Goal: Task Accomplishment & Management: Manage account settings

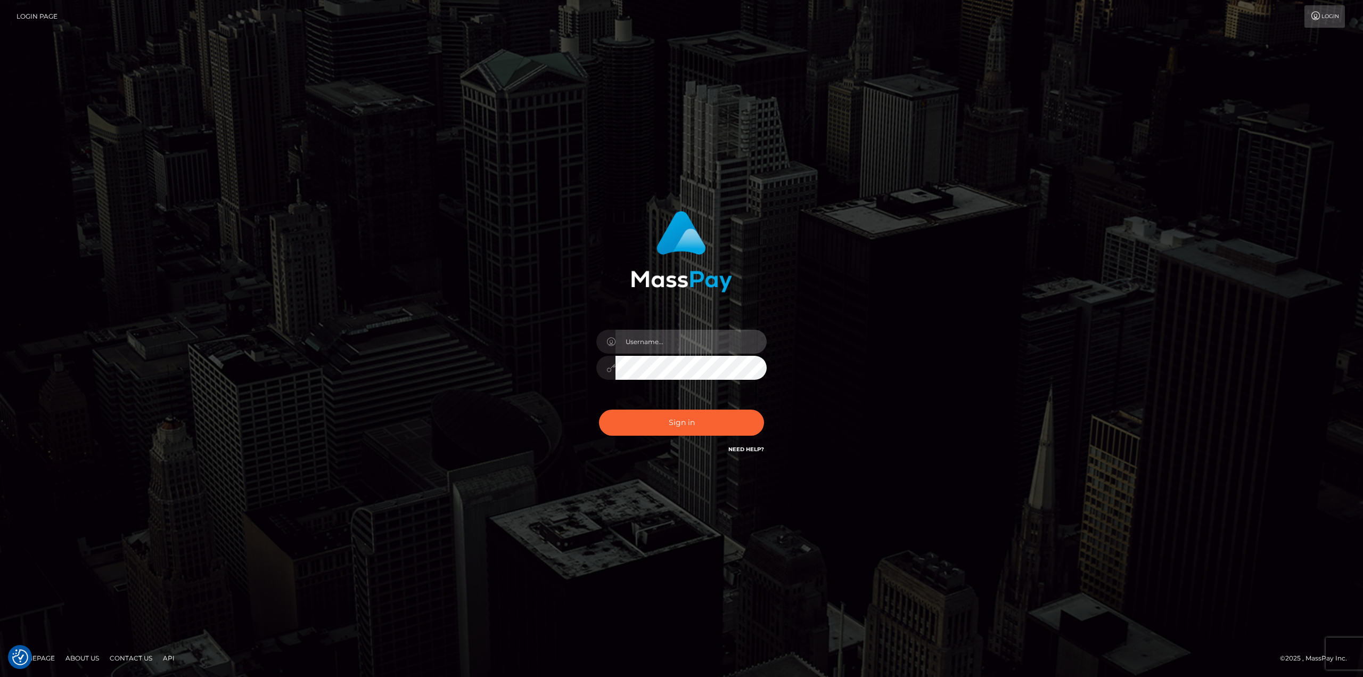
drag, startPoint x: 652, startPoint y: 350, endPoint x: 654, endPoint y: 342, distance: 8.3
click at [652, 350] on input "text" at bounding box center [691, 342] width 151 height 24
type input "Ahmed"
click at [599, 409] on button "Sign in" at bounding box center [681, 422] width 165 height 26
drag, startPoint x: 685, startPoint y: 343, endPoint x: 700, endPoint y: 349, distance: 16.2
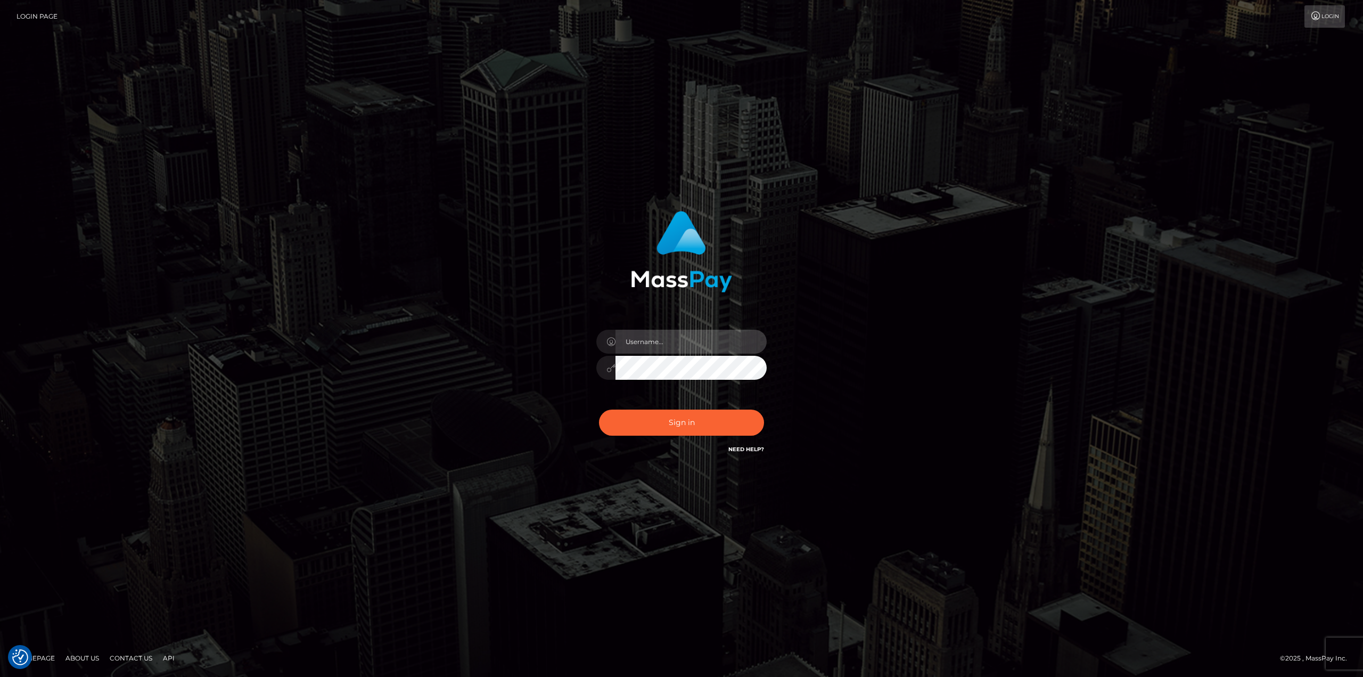
click at [685, 343] on input "text" at bounding box center [691, 342] width 151 height 24
type input "Ahmed"
click at [716, 425] on button "Sign in" at bounding box center [681, 422] width 165 height 26
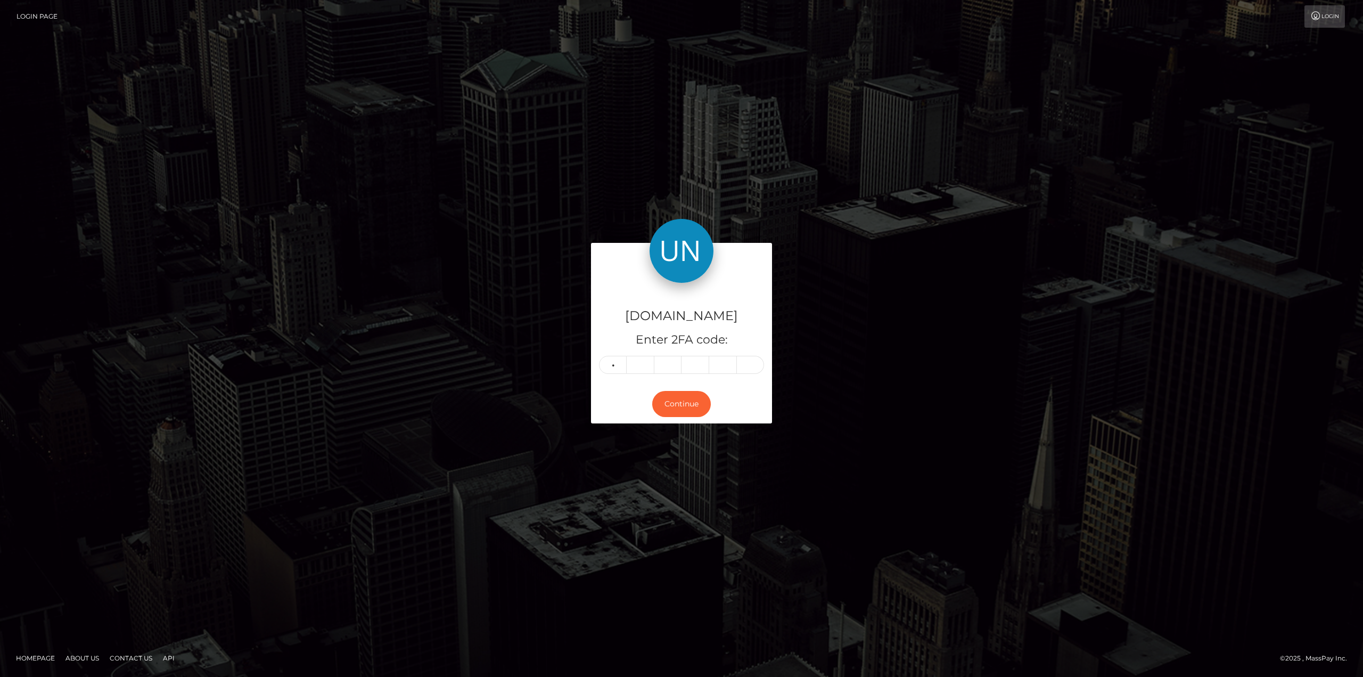
type input "7"
type input "1"
type input "6"
type input "4"
type input "3"
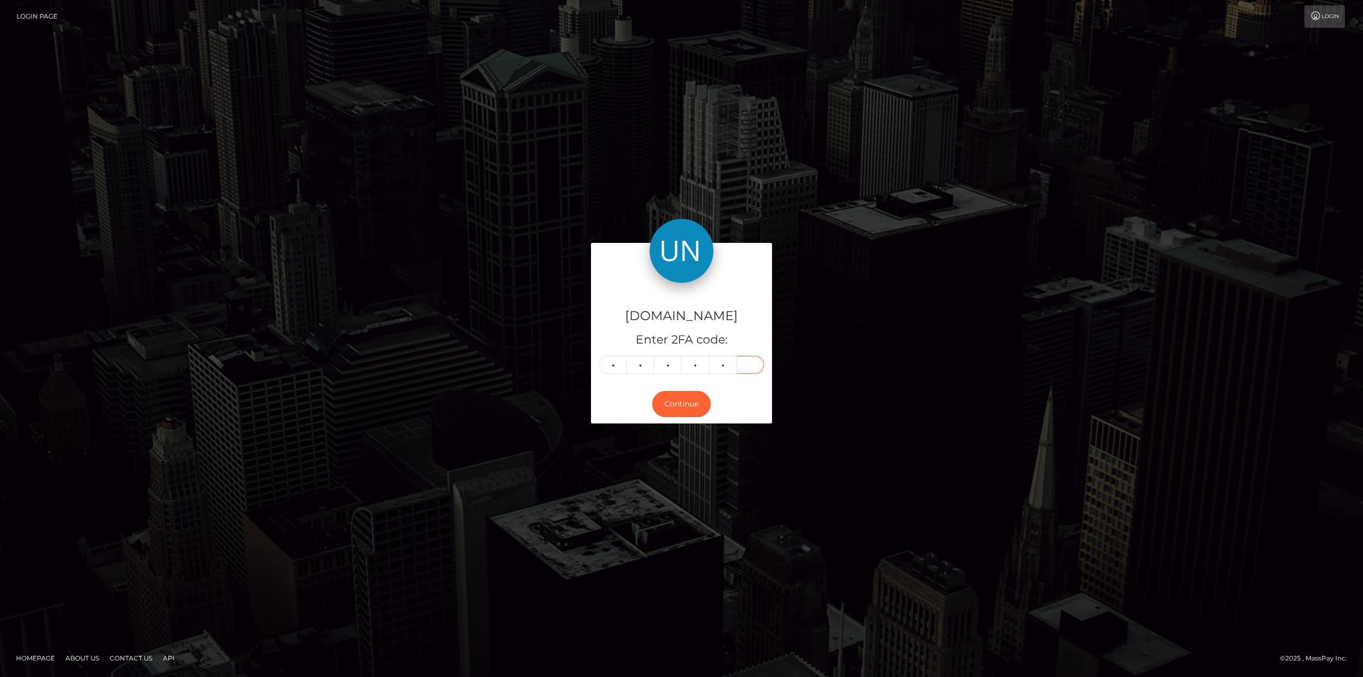
type input "3"
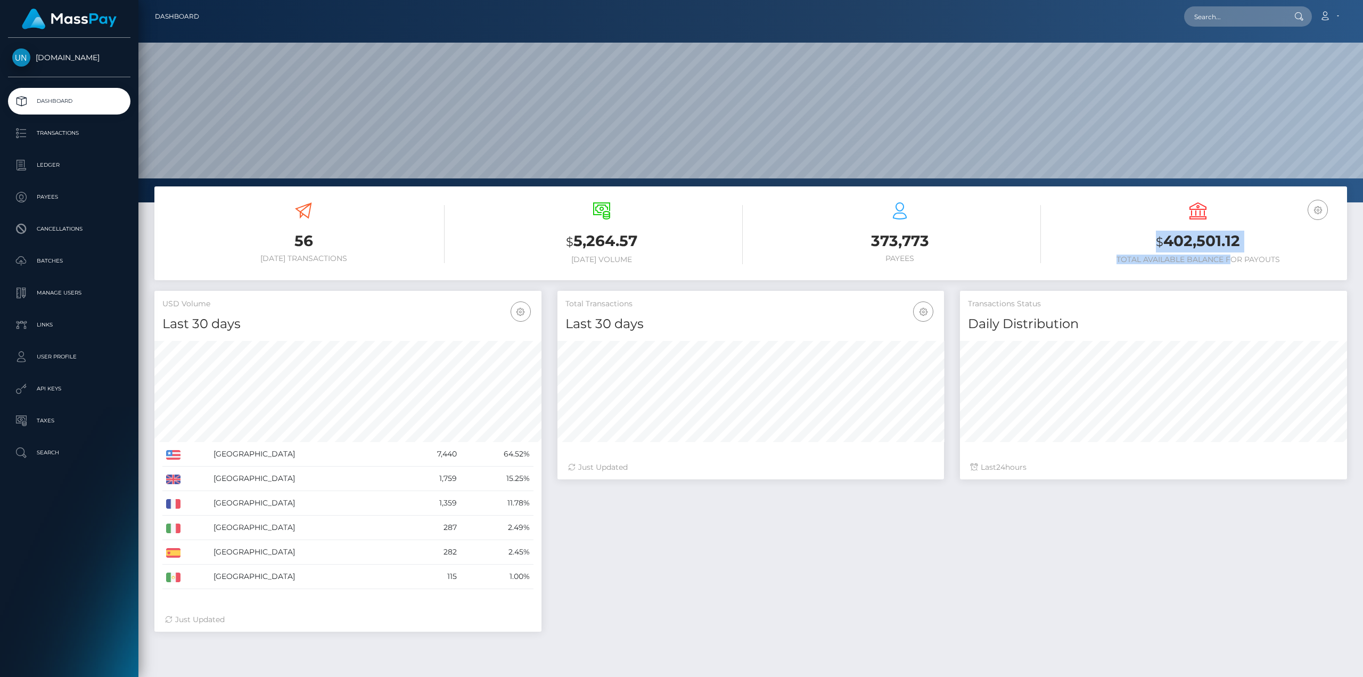
scroll to position [189, 387]
click at [1259, 245] on h3 "$ 402,501.12" at bounding box center [1198, 242] width 282 height 22
